Goal: Transaction & Acquisition: Obtain resource

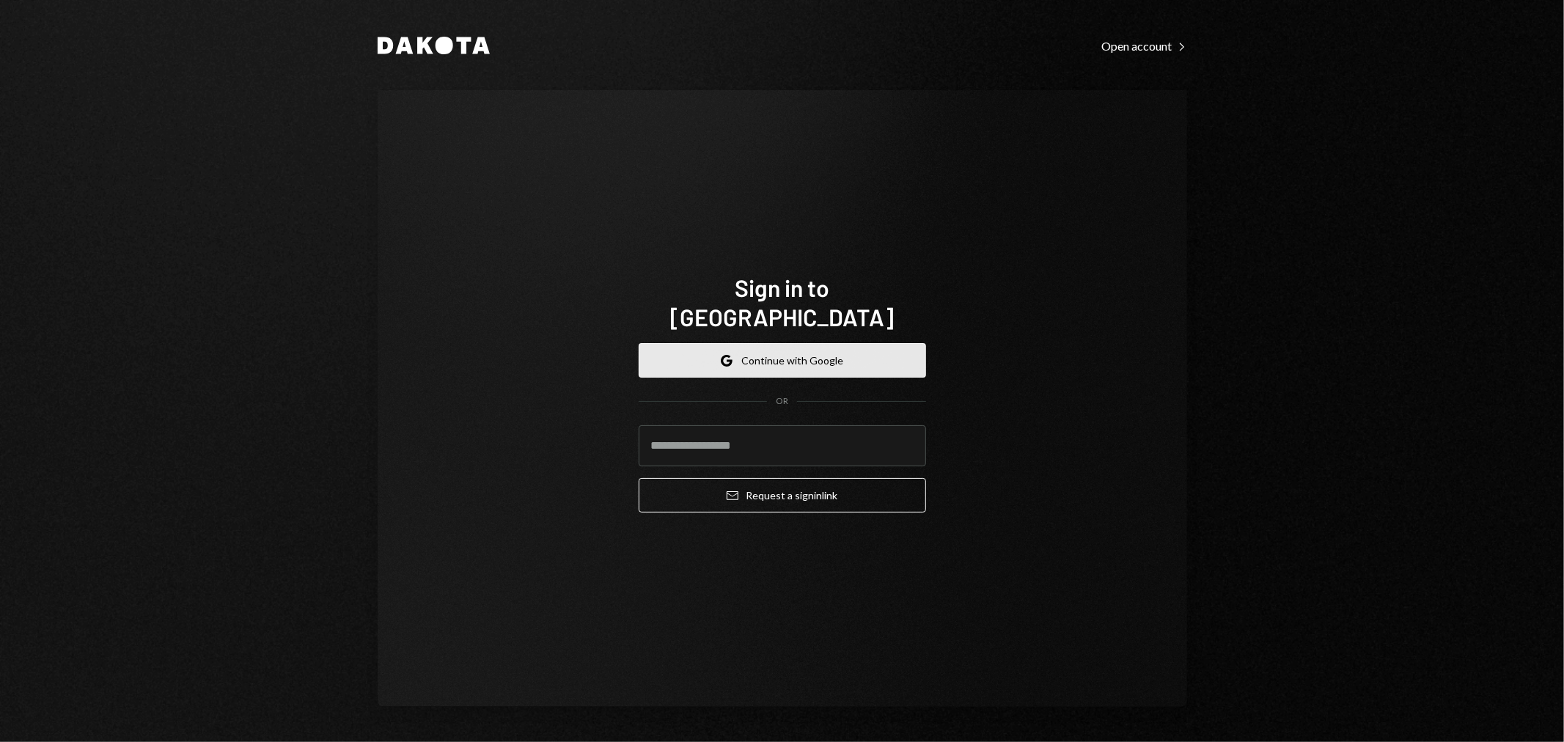
click at [795, 345] on button "Google Continue with Google" at bounding box center [782, 360] width 287 height 34
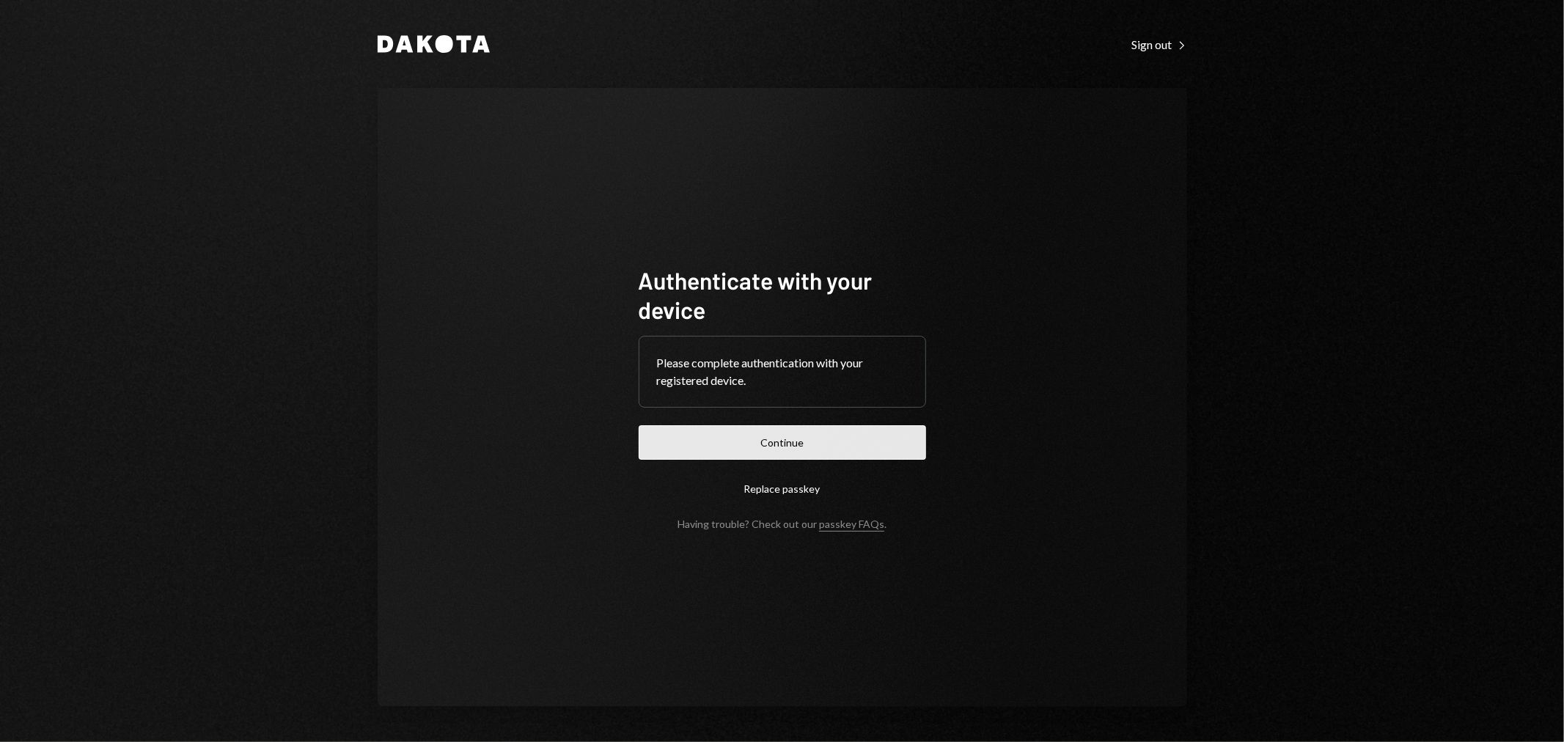
click at [846, 437] on button "Continue" at bounding box center [782, 442] width 287 height 34
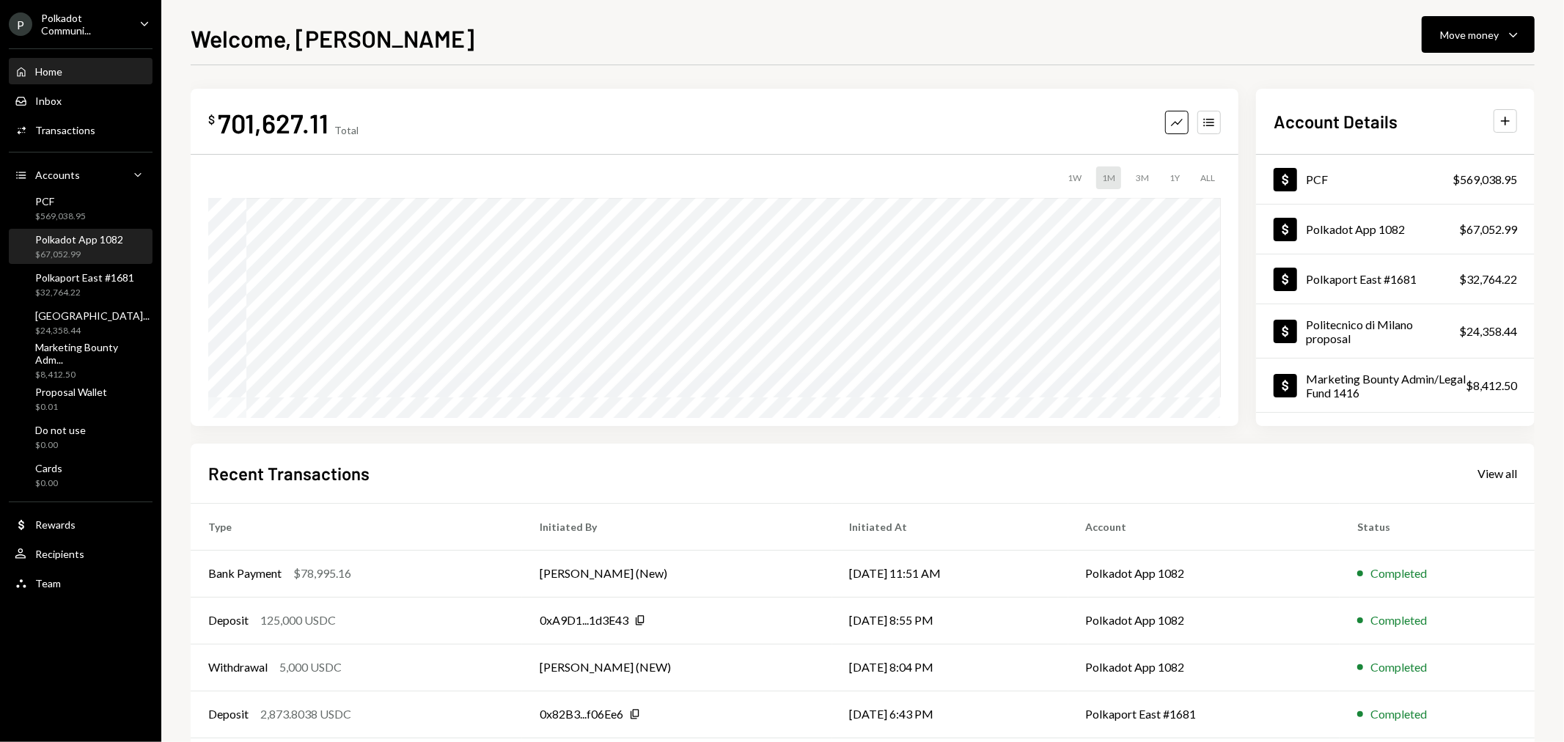
click at [90, 239] on div "Polkadot App 1082" at bounding box center [79, 239] width 88 height 12
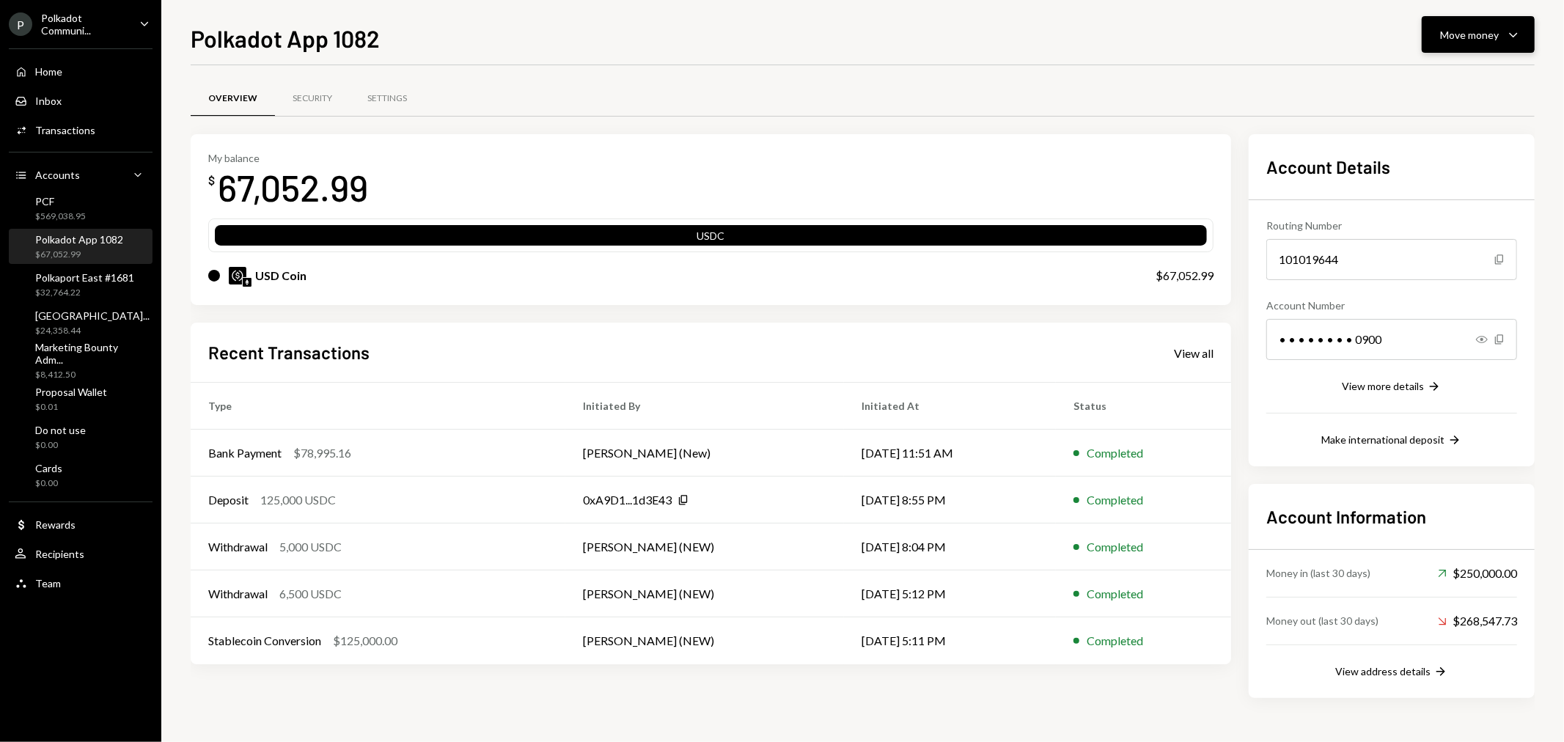
click at [1477, 37] on div "Move money" at bounding box center [1469, 34] width 59 height 15
click at [1445, 144] on div "Deposit" at bounding box center [1467, 144] width 107 height 15
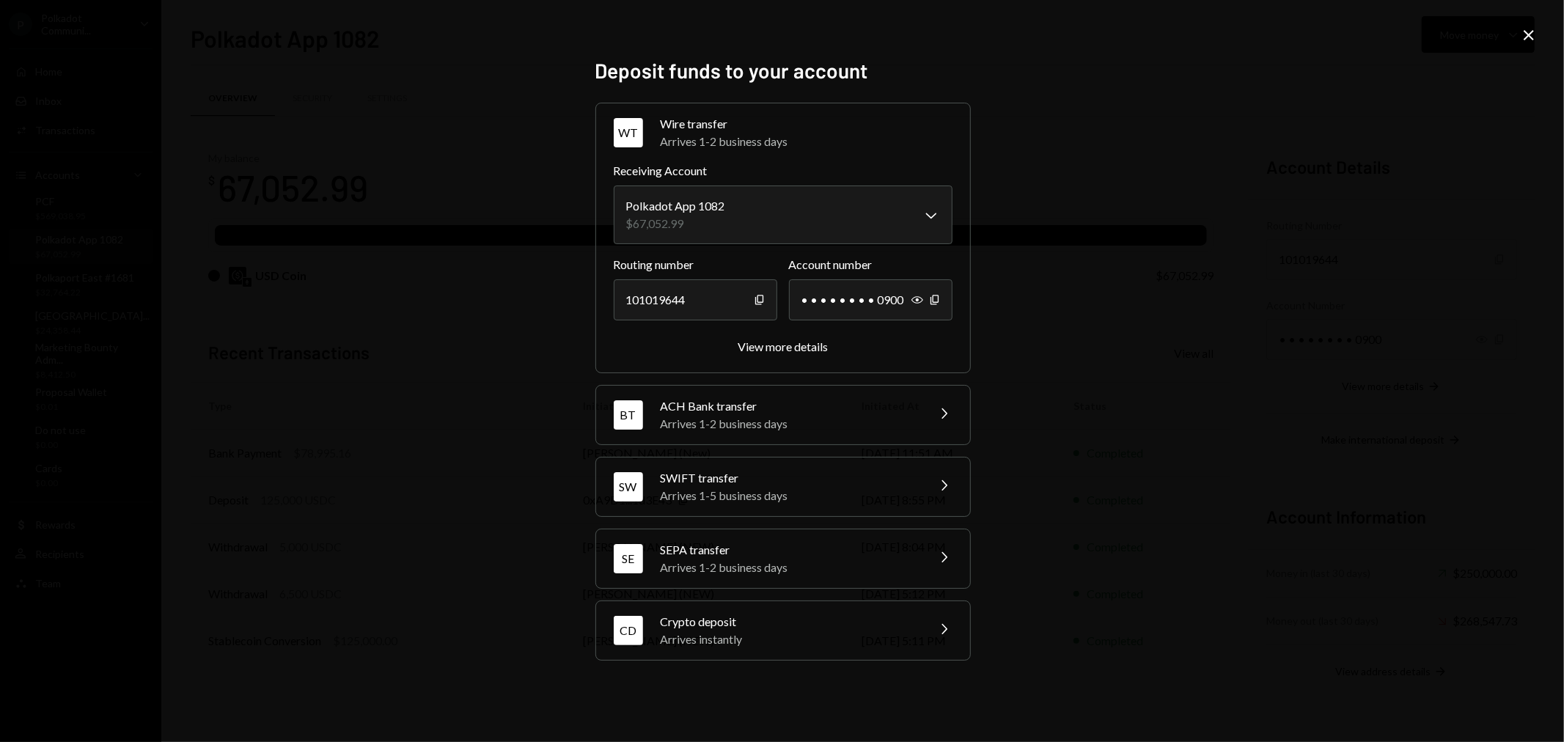
click at [892, 618] on div "Crypto deposit" at bounding box center [789, 622] width 257 height 18
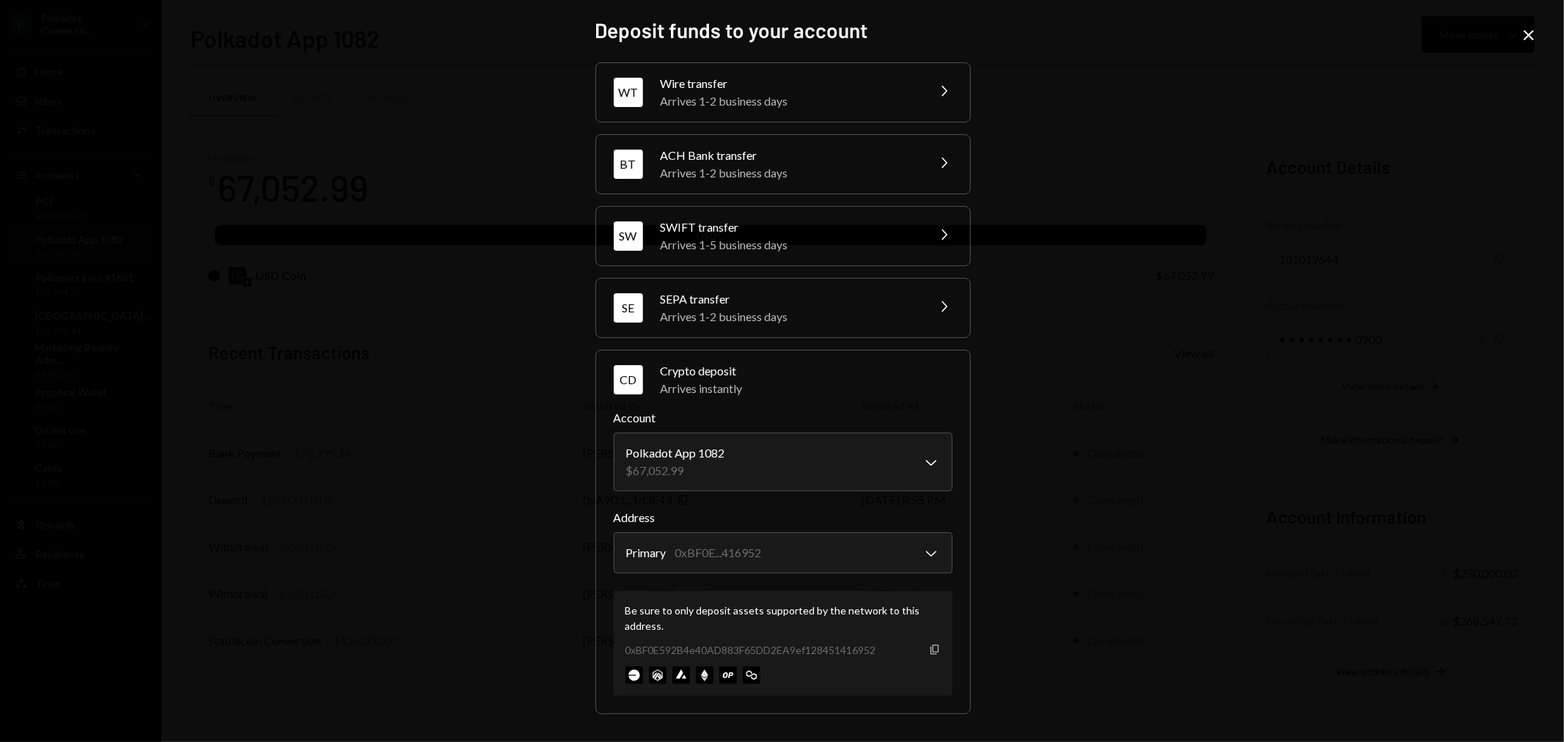
click at [932, 647] on icon "Copy" at bounding box center [935, 650] width 12 height 12
click at [1522, 32] on icon "Close" at bounding box center [1529, 35] width 18 height 18
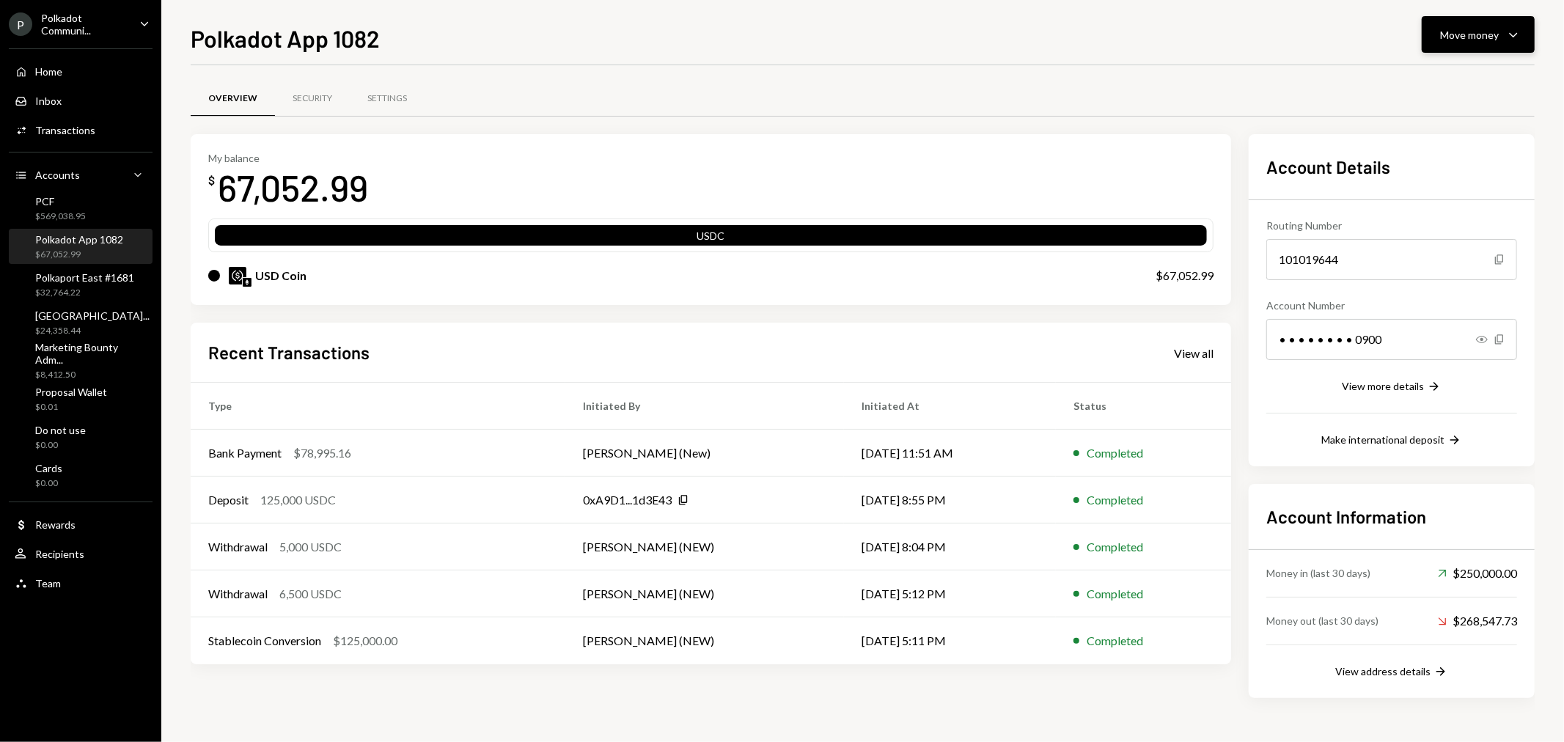
click at [1505, 27] on icon "Caret Down" at bounding box center [1513, 35] width 18 height 18
click at [1439, 140] on div "Deposit" at bounding box center [1467, 144] width 107 height 15
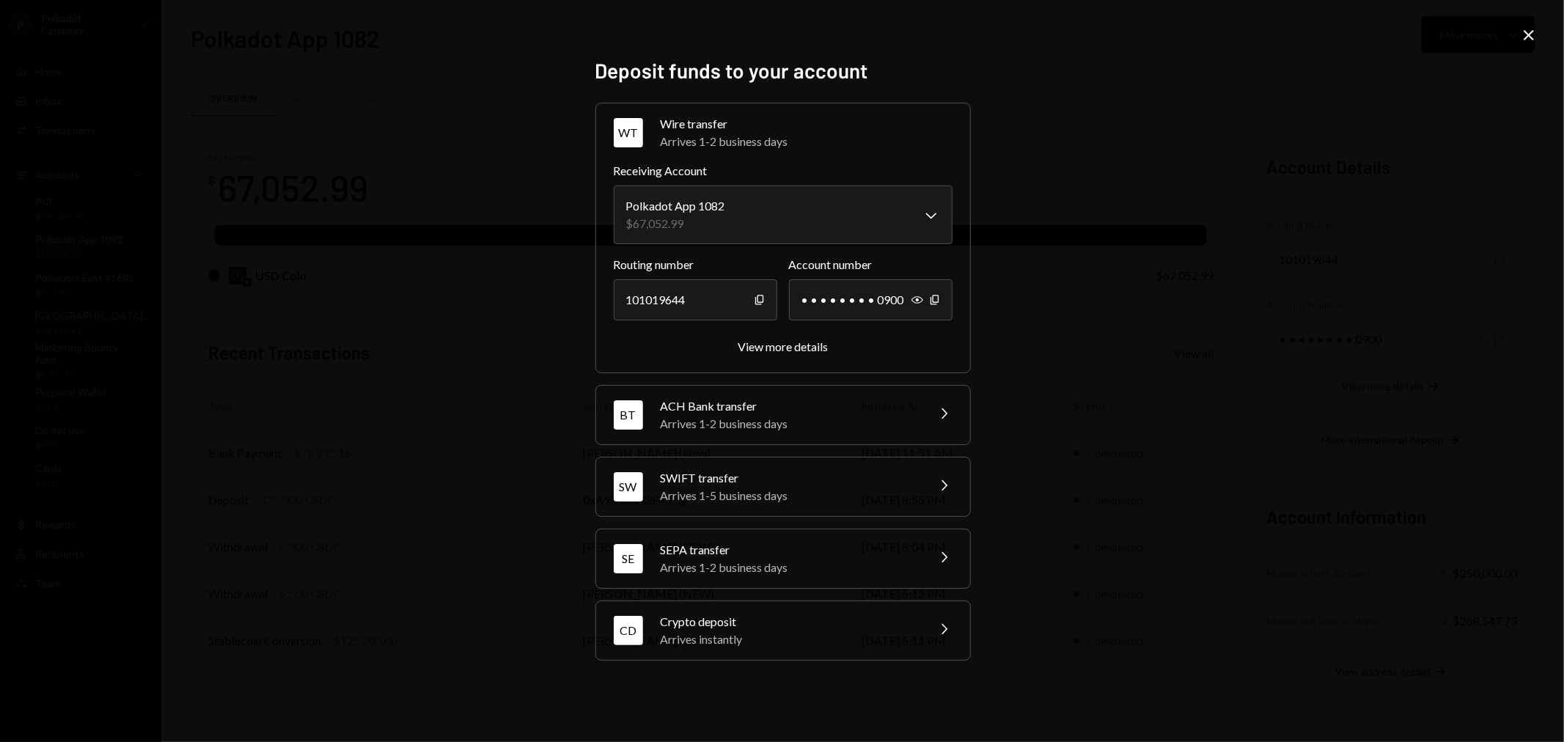
click at [752, 628] on div "Crypto deposit" at bounding box center [789, 622] width 257 height 18
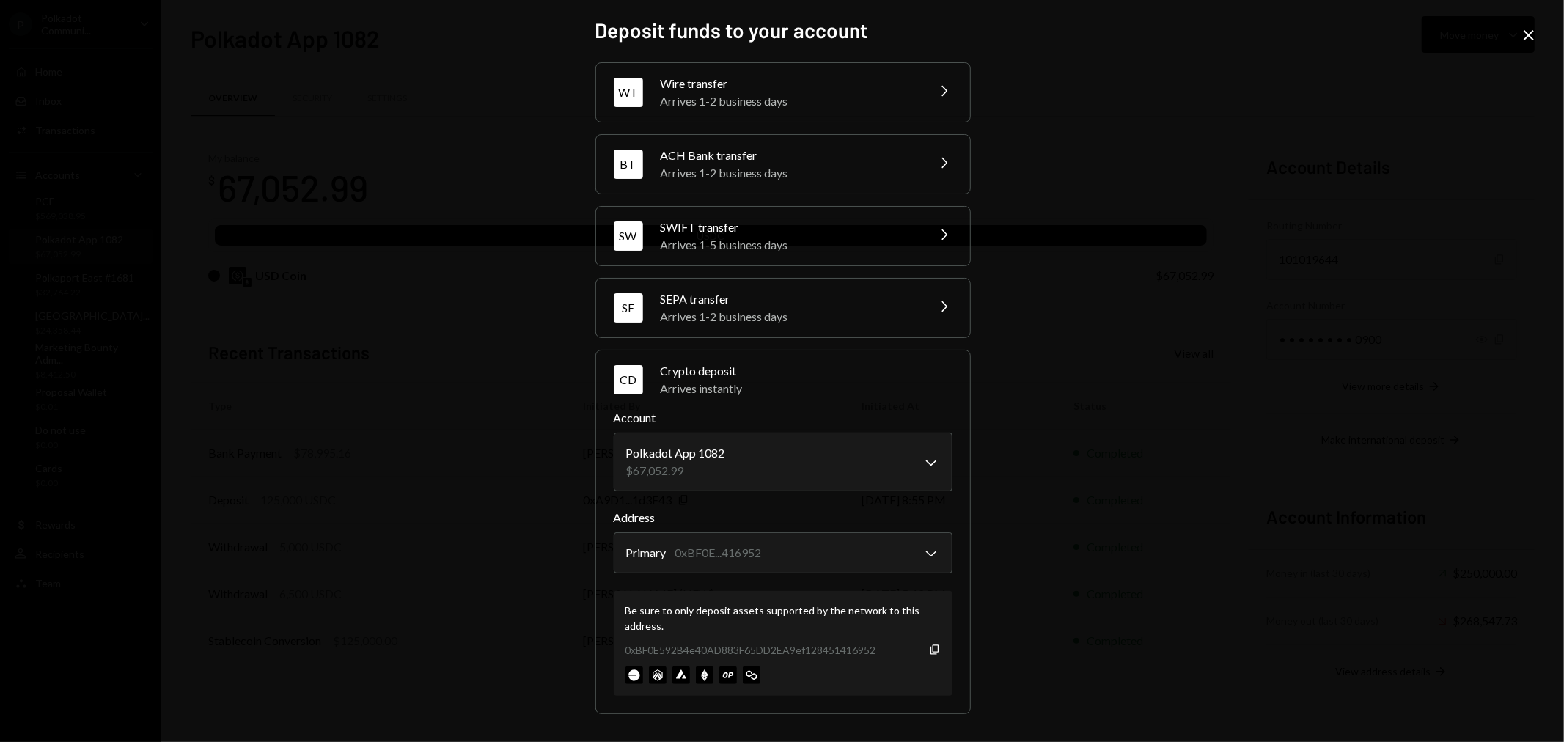
click at [1529, 34] on icon at bounding box center [1528, 35] width 10 height 10
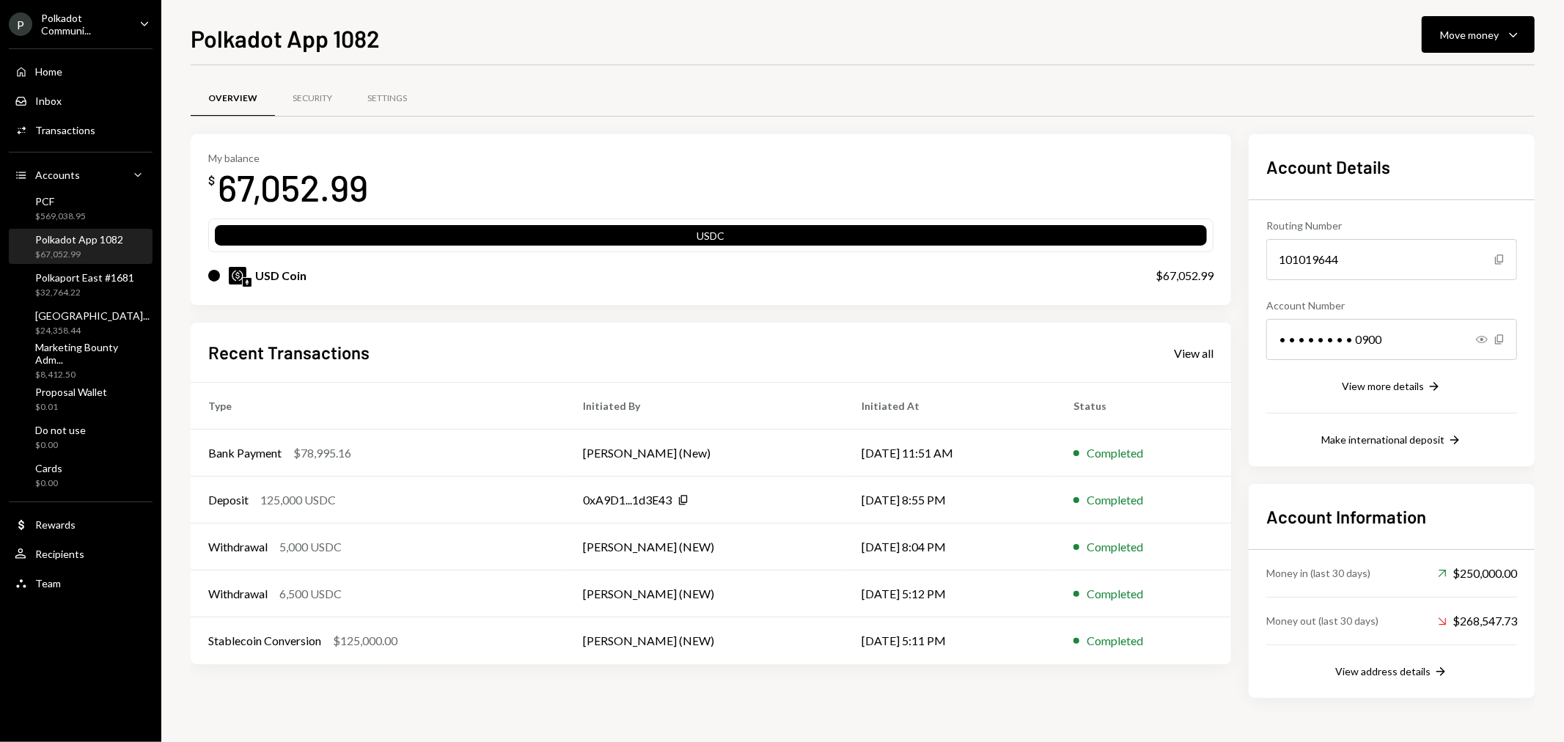
click at [917, 89] on div "Overview Security Settings" at bounding box center [863, 98] width 1344 height 37
click at [82, 249] on div "$67,052.99" at bounding box center [79, 255] width 88 height 12
click at [752, 726] on div "Overview Security Settings My balance $ 67,052.99 USDC USD Coin $67,052.99 Rece…" at bounding box center [863, 408] width 1344 height 639
